Goal: Communication & Community: Share content

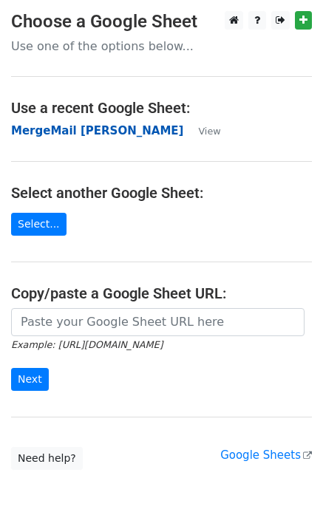
click at [55, 135] on strong "MergeMail [PERSON_NAME]" at bounding box center [97, 130] width 172 height 13
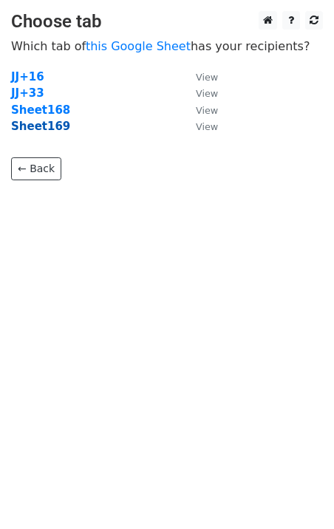
click at [50, 123] on strong "Sheet169" at bounding box center [40, 126] width 59 height 13
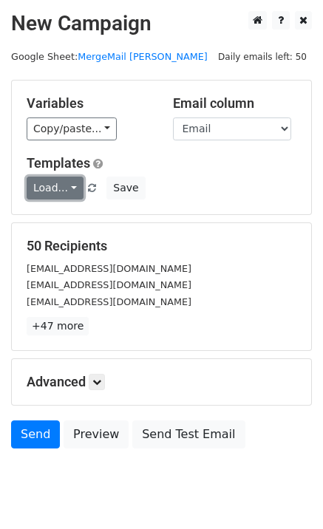
click at [65, 192] on link "Load..." at bounding box center [55, 188] width 57 height 23
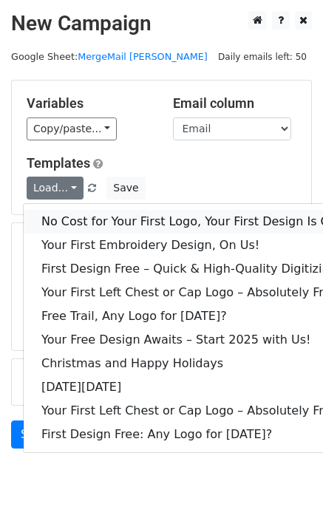
click at [76, 214] on link "No Cost for Your First Logo, Your First Design Is On Us!" at bounding box center [201, 222] width 355 height 24
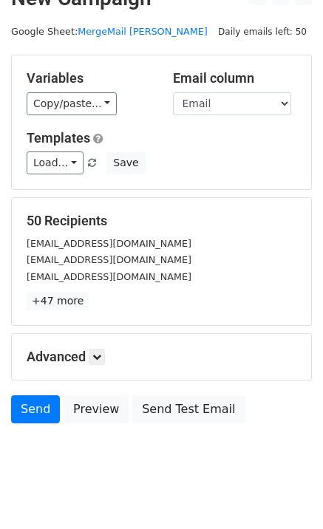
scroll to position [45, 0]
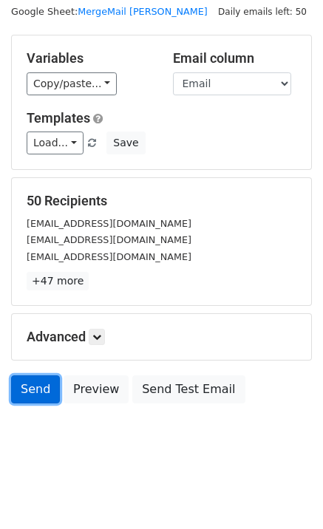
click at [37, 389] on link "Send" at bounding box center [35, 389] width 49 height 28
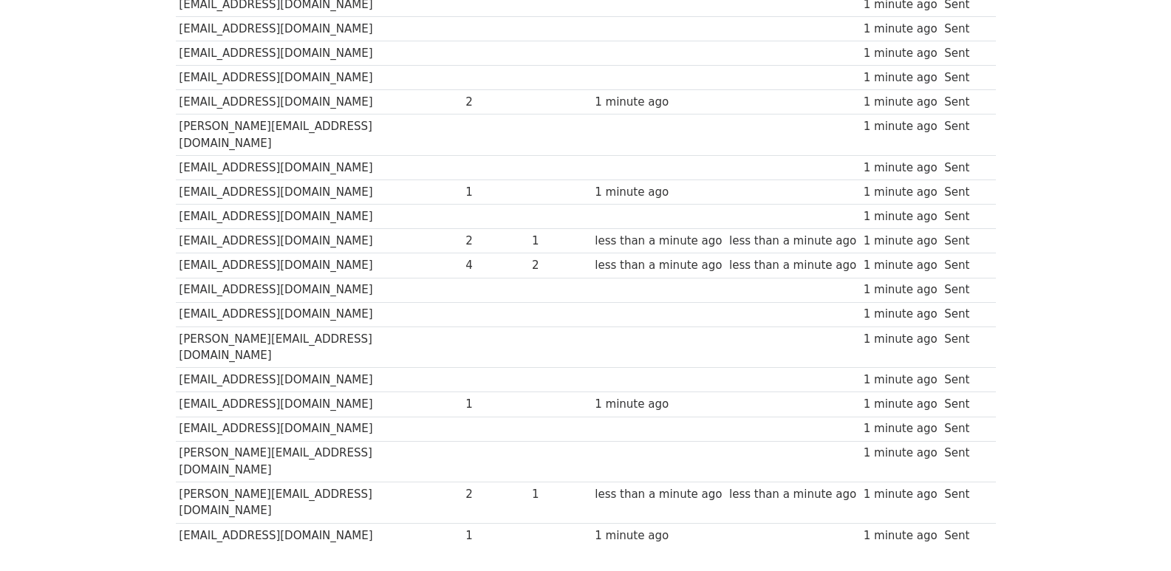
scroll to position [1028, 0]
